Goal: Find specific page/section: Find specific page/section

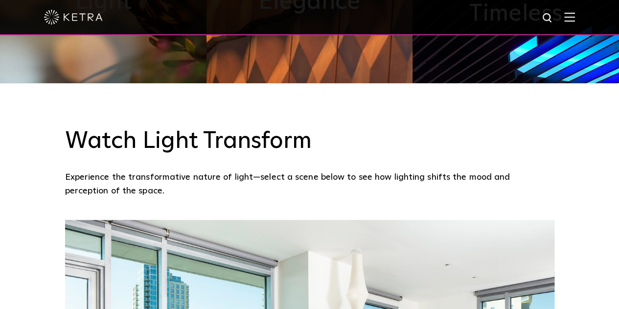
scroll to position [636, 0]
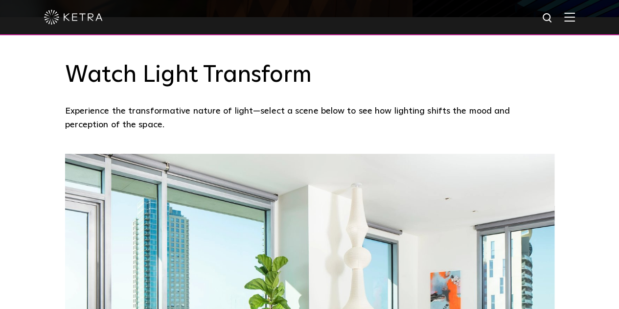
click at [571, 16] on img at bounding box center [569, 16] width 11 height 9
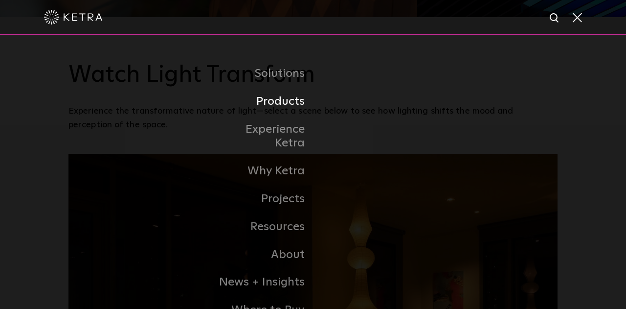
click at [277, 108] on link "Products" at bounding box center [263, 102] width 100 height 28
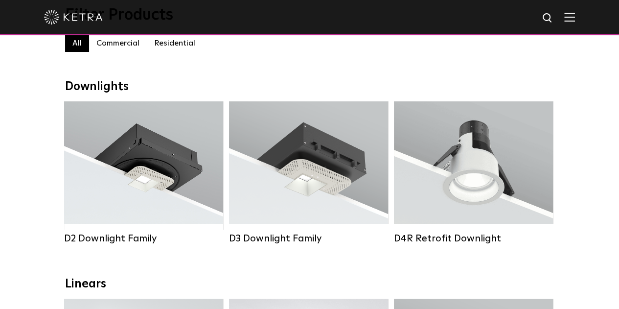
scroll to position [98, 0]
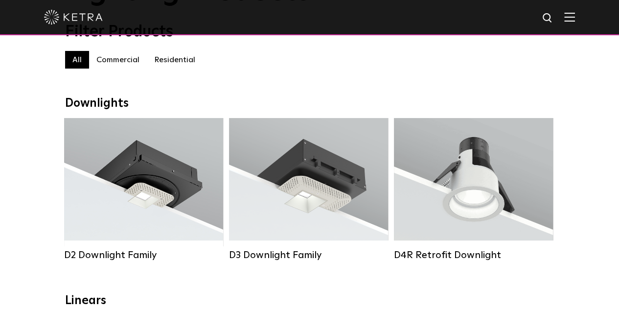
click at [113, 76] on div "All All Commercial Residential" at bounding box center [309, 64] width 489 height 27
click at [112, 64] on label "Commercial" at bounding box center [118, 60] width 58 height 18
click at [175, 55] on label "Residential" at bounding box center [175, 60] width 56 height 18
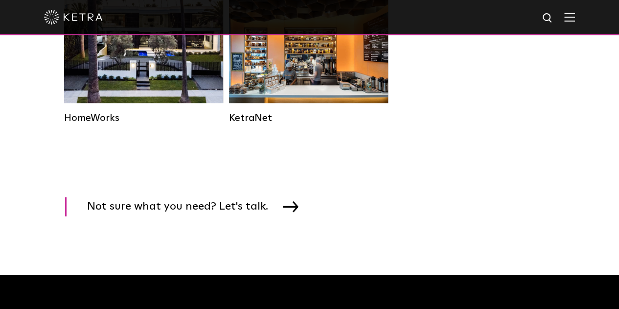
scroll to position [1467, 0]
